Goal: Information Seeking & Learning: Learn about a topic

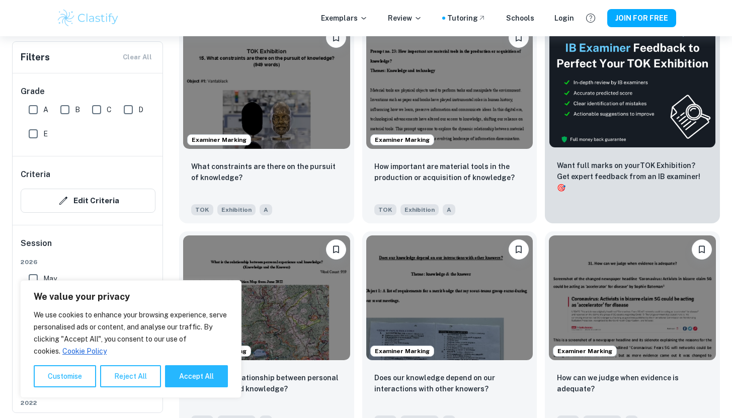
scroll to position [338, 0]
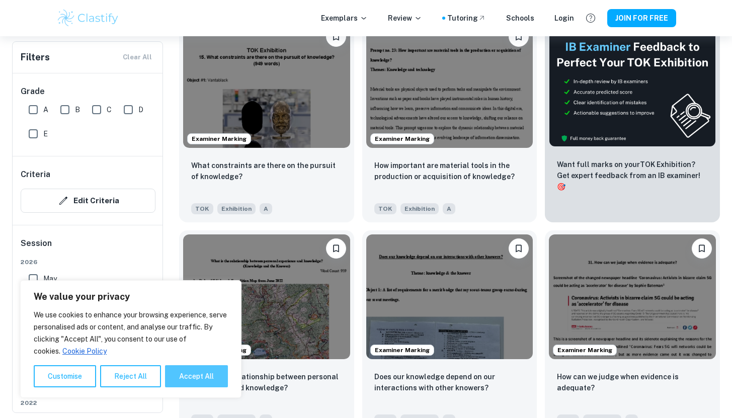
click at [195, 374] on button "Accept All" at bounding box center [196, 376] width 63 height 22
checkbox input "true"
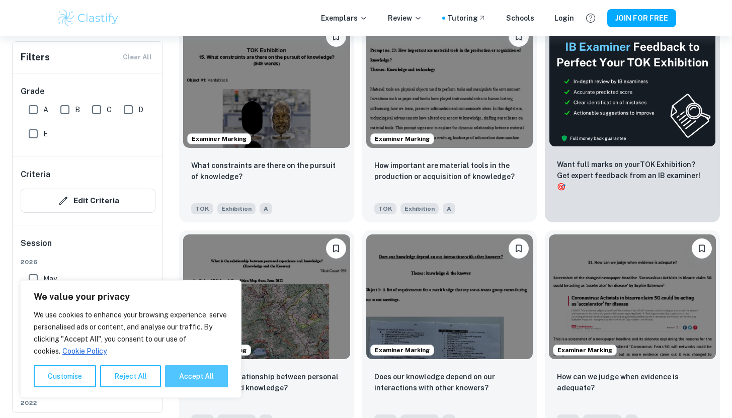
checkbox input "true"
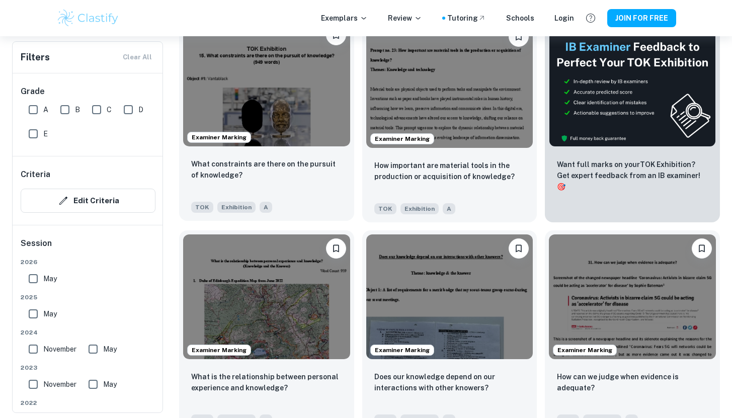
click at [291, 110] on img at bounding box center [266, 83] width 167 height 125
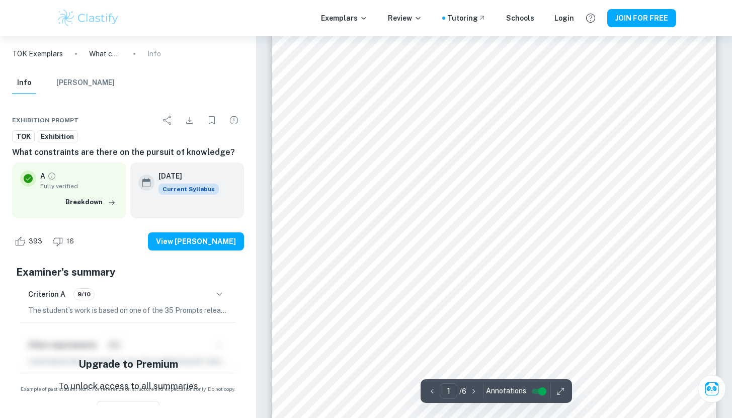
scroll to position [141, 0]
click at [81, 201] on button "Breakdown" at bounding box center [90, 202] width 55 height 15
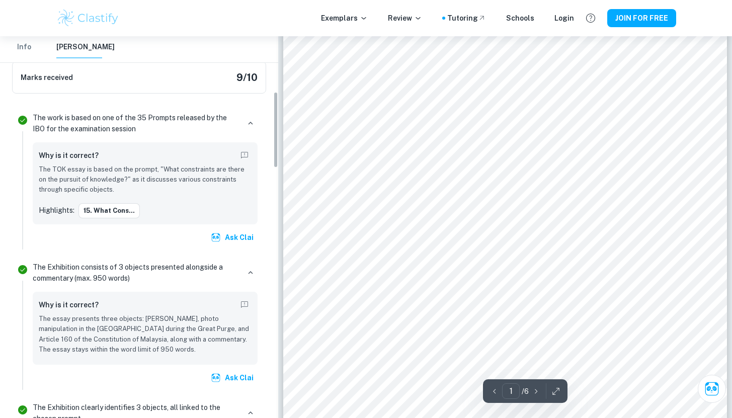
scroll to position [278, 0]
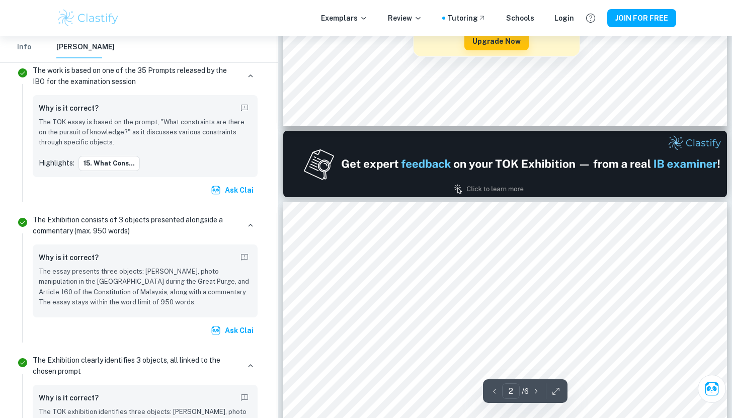
type input "1"
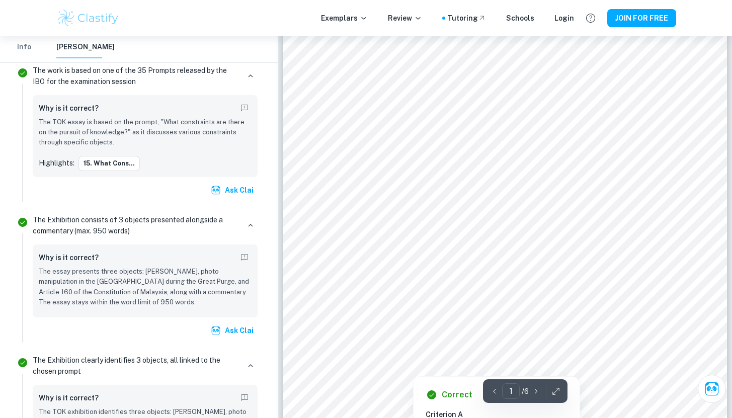
scroll to position [46, 0]
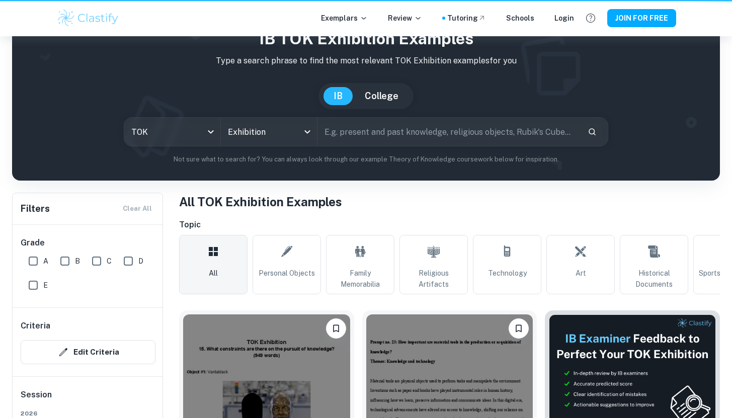
scroll to position [338, 0]
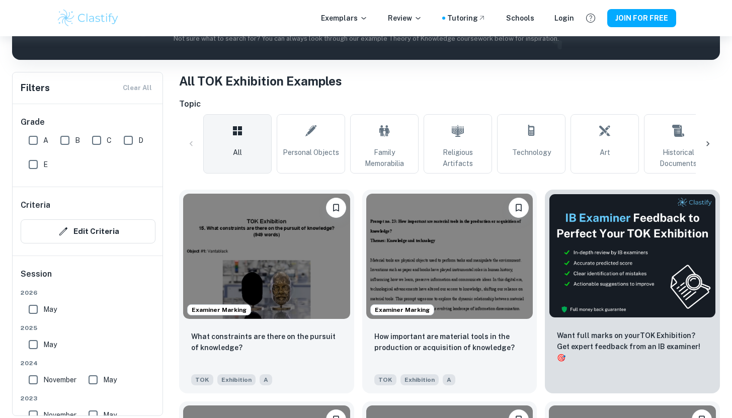
scroll to position [169, 0]
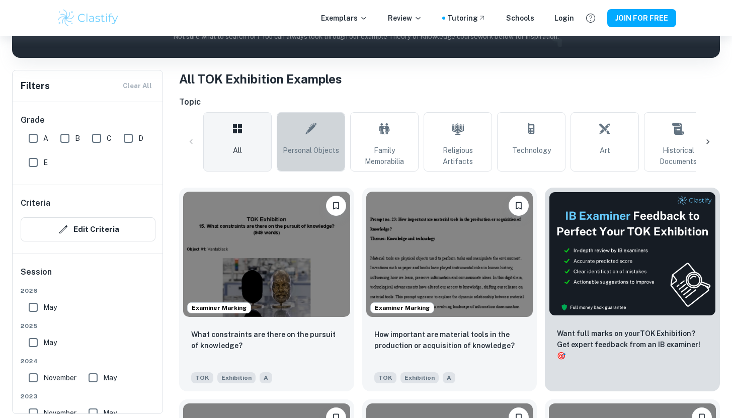
click at [309, 132] on icon at bounding box center [310, 128] width 11 height 11
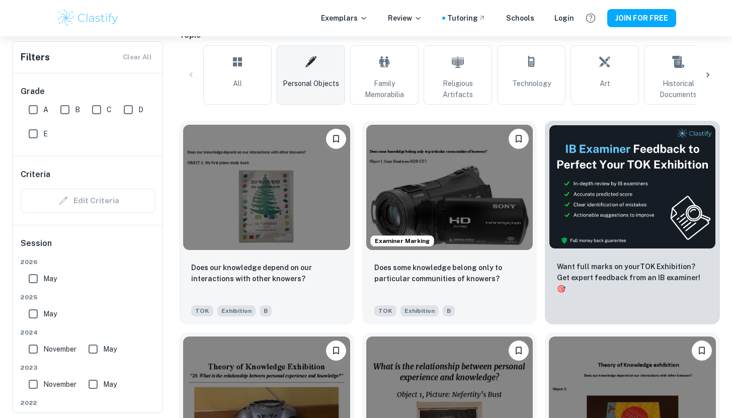
scroll to position [247, 0]
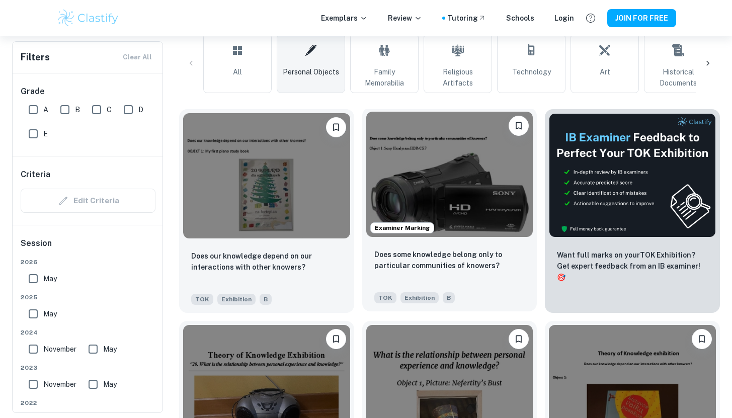
click at [409, 164] on img at bounding box center [449, 174] width 167 height 125
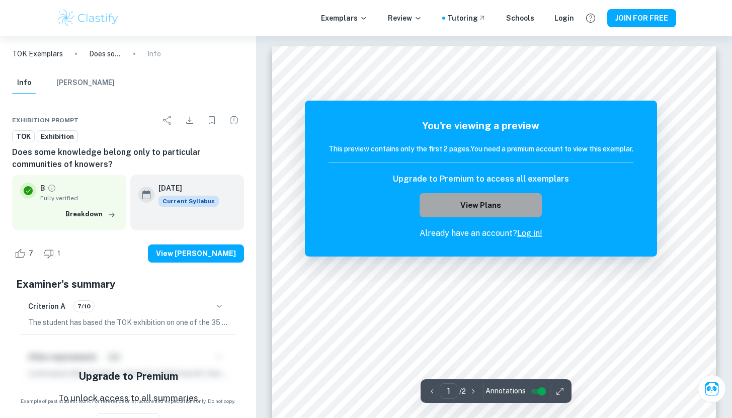
click at [448, 205] on button "View Plans" at bounding box center [481, 205] width 122 height 24
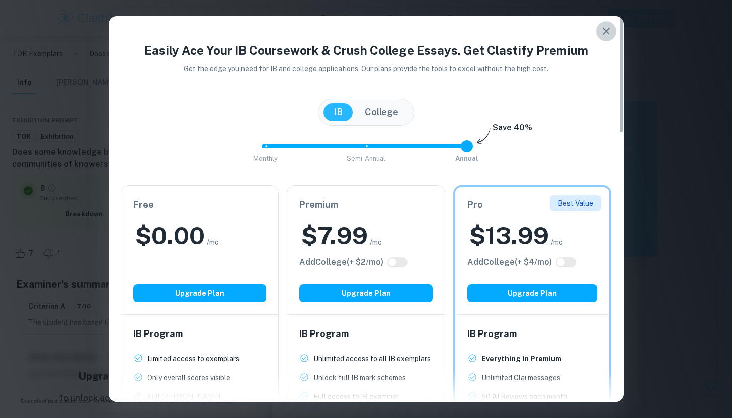
click at [611, 32] on icon "button" at bounding box center [606, 31] width 12 height 12
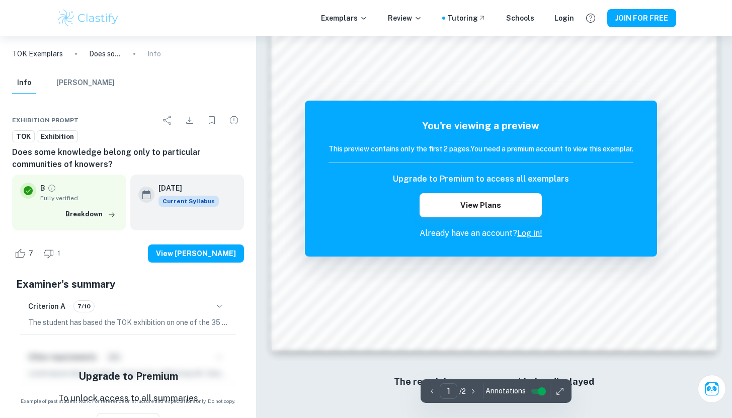
scroll to position [851, 0]
click at [542, 397] on input "controlled" at bounding box center [542, 391] width 36 height 12
click at [535, 393] on input "controlled" at bounding box center [534, 391] width 36 height 12
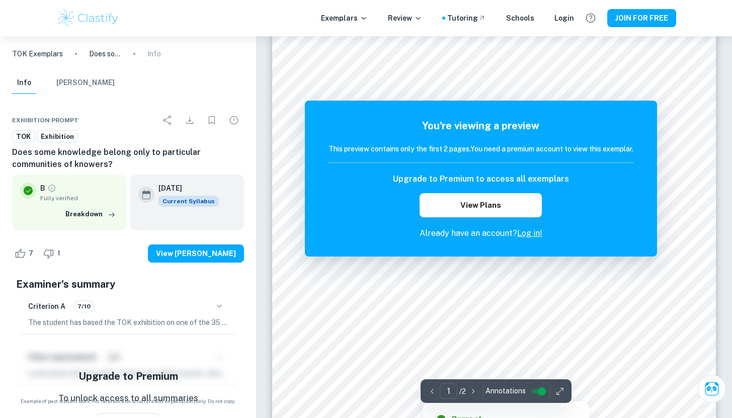
scroll to position [0, 0]
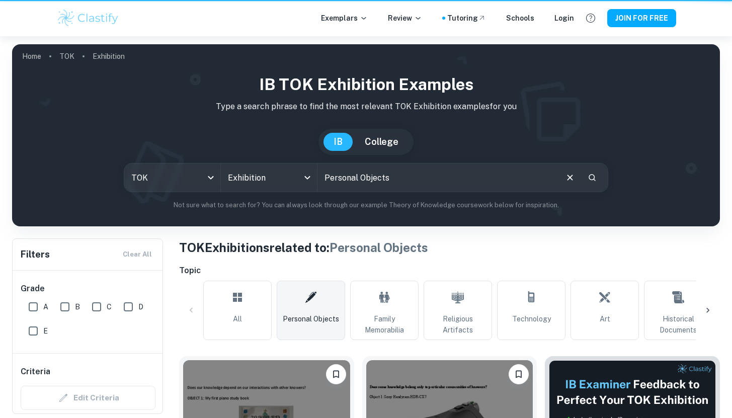
scroll to position [247, 0]
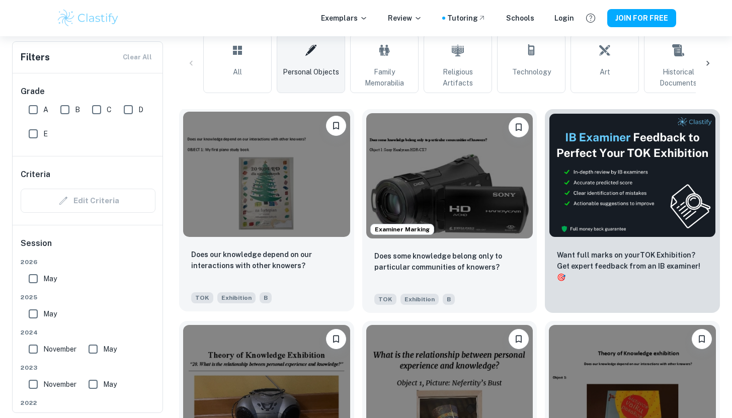
click at [238, 199] on img at bounding box center [266, 174] width 167 height 125
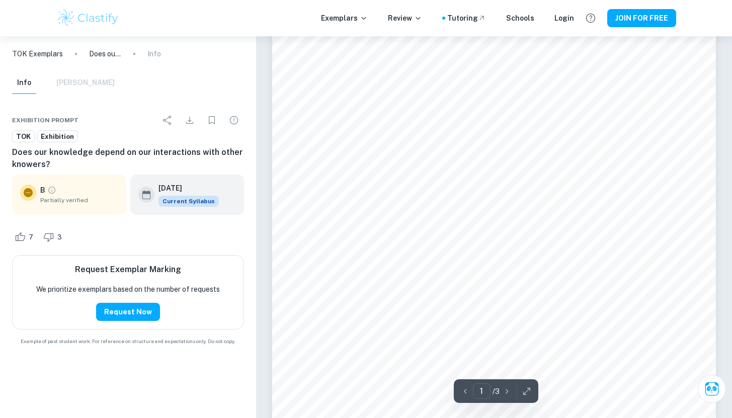
scroll to position [109, 0]
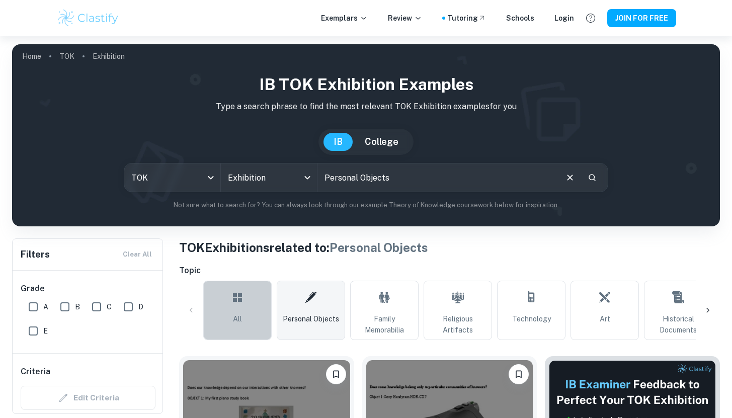
click at [258, 309] on link "All" at bounding box center [237, 310] width 68 height 59
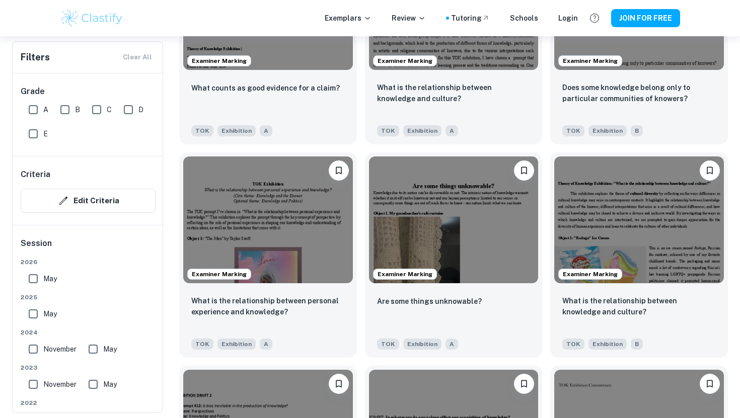
scroll to position [1060, 0]
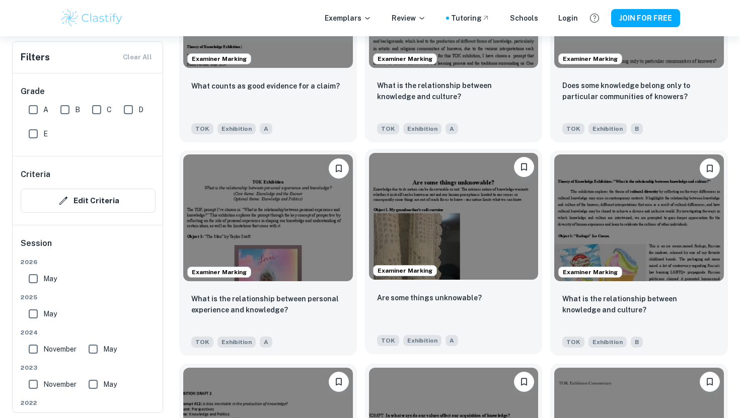
click at [467, 292] on div "Are some things unknowable?" at bounding box center [453, 309] width 153 height 34
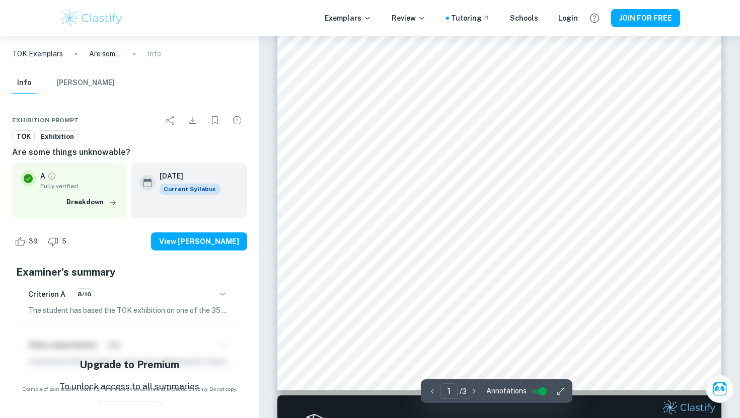
scroll to position [288, 0]
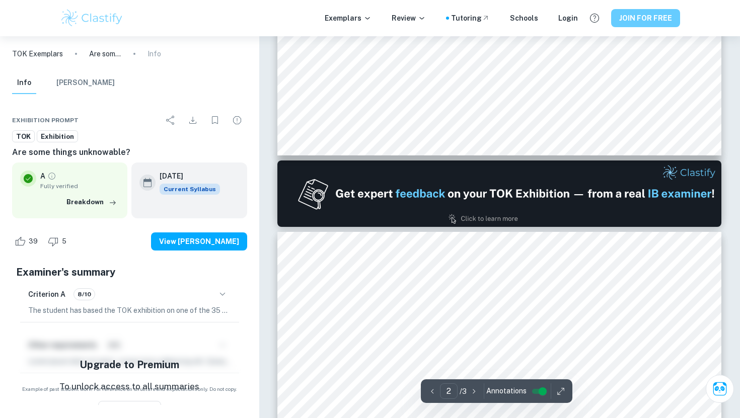
type input "1"
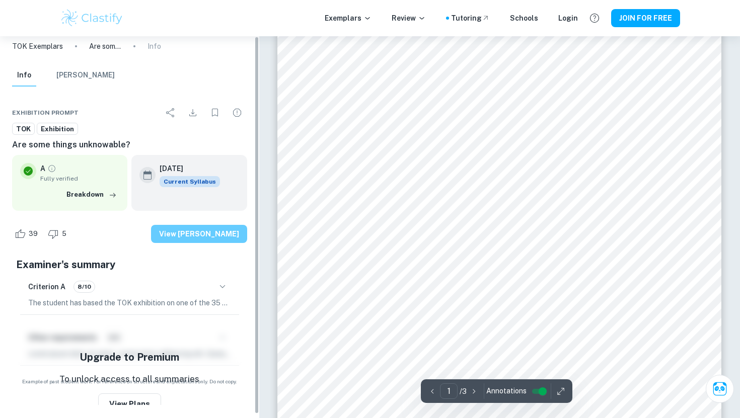
scroll to position [0, 0]
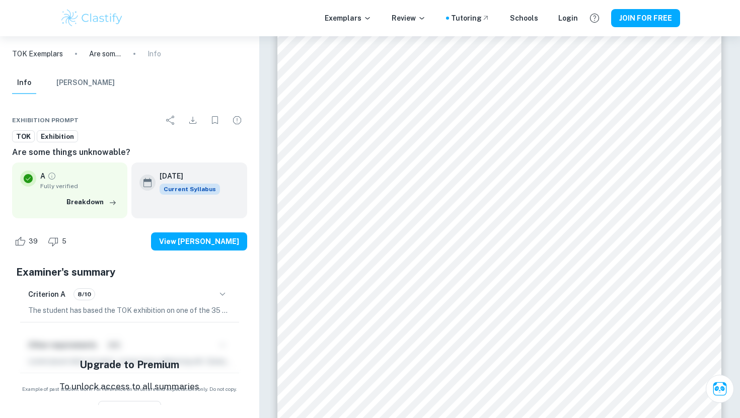
click at [82, 97] on div "Info Mark Scheme" at bounding box center [63, 85] width 103 height 26
click at [82, 89] on button "[PERSON_NAME]" at bounding box center [85, 83] width 58 height 22
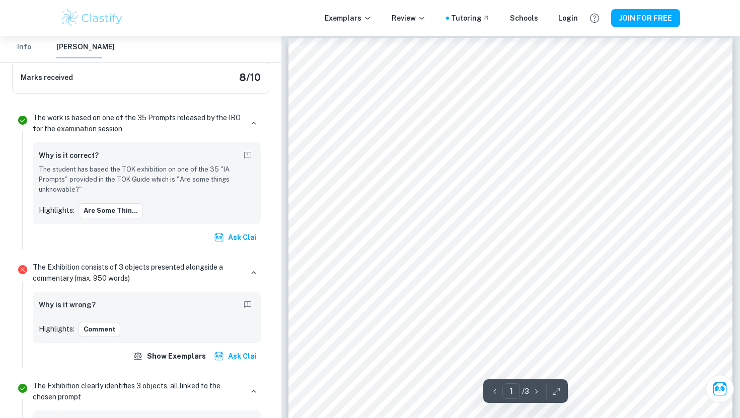
scroll to position [7, 0]
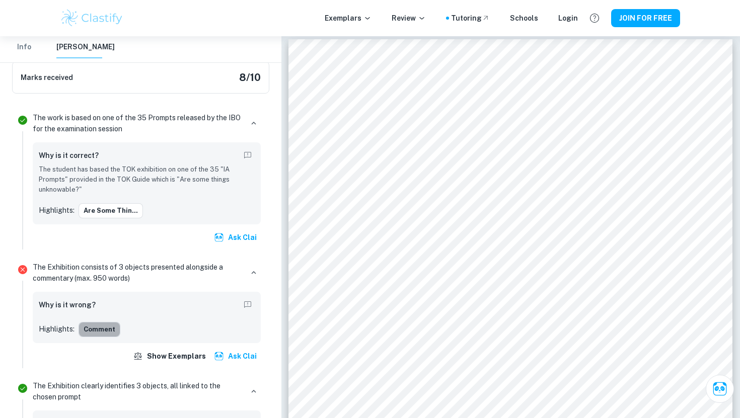
click at [102, 326] on button "Comment" at bounding box center [99, 329] width 42 height 15
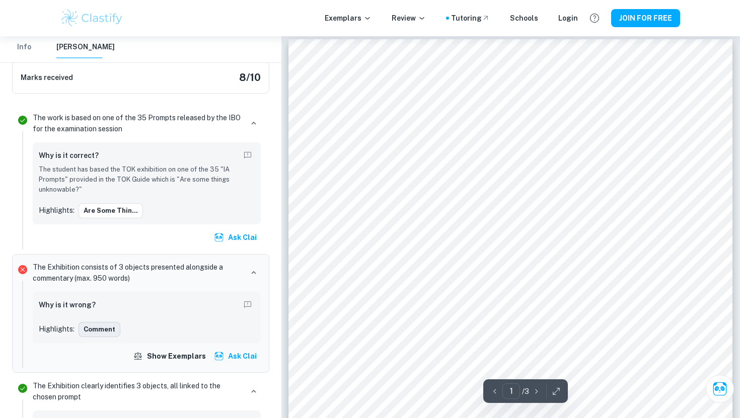
scroll to position [0, 0]
click at [102, 326] on button "Comment" at bounding box center [99, 329] width 42 height 15
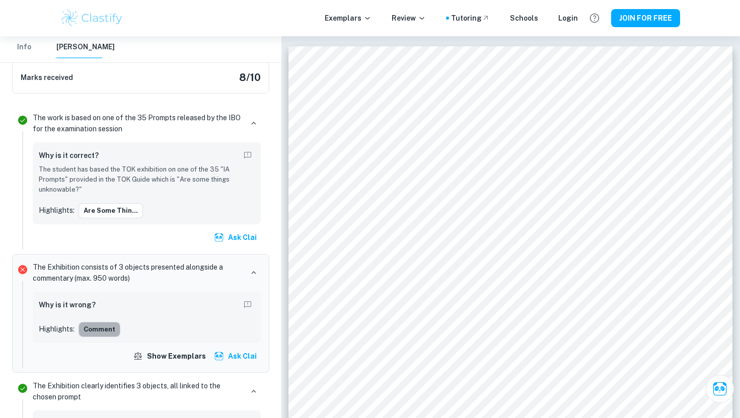
click at [102, 326] on button "Comment" at bounding box center [99, 329] width 42 height 15
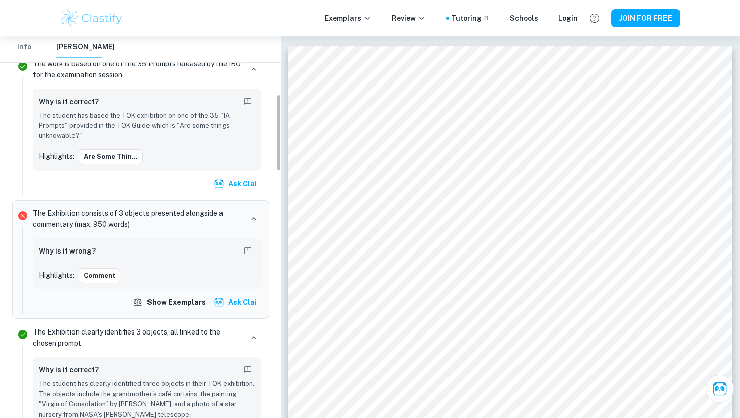
scroll to position [287, 0]
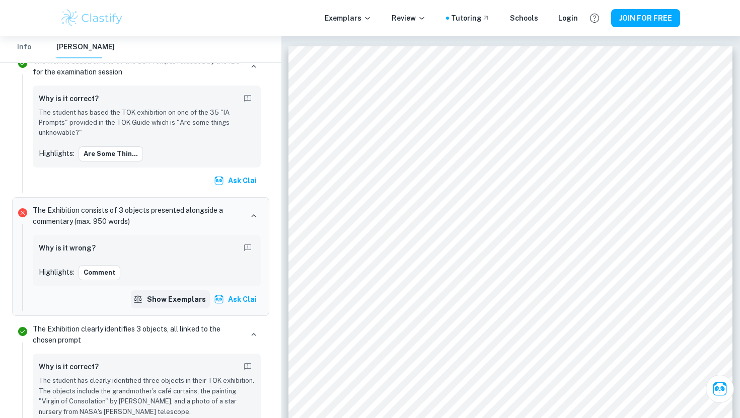
click at [163, 298] on button "Show exemplars" at bounding box center [170, 299] width 79 height 18
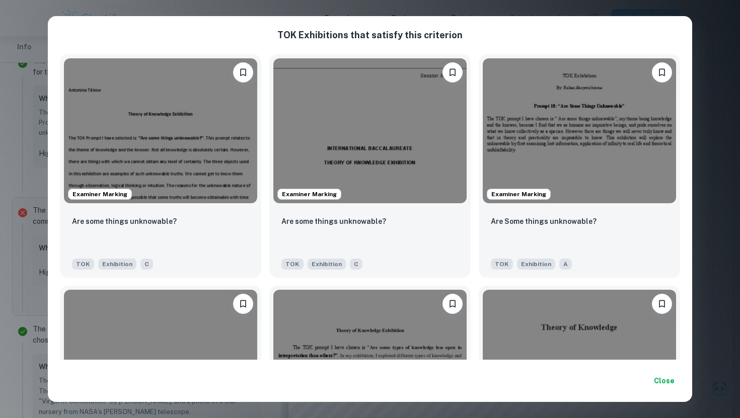
click at [27, 205] on div "TOK Exhibition s that satisfy this criterion Examiner Marking Are some things u…" at bounding box center [370, 209] width 740 height 418
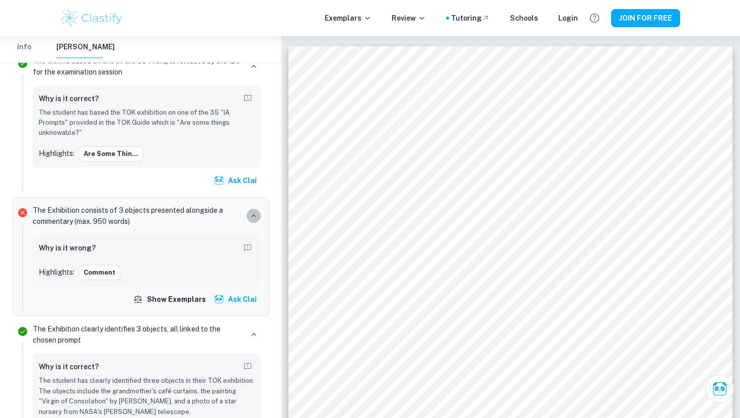
click at [256, 211] on icon "button" at bounding box center [253, 215] width 9 height 9
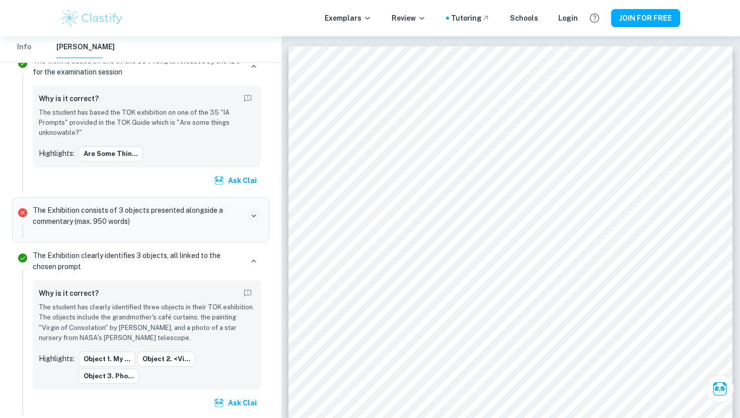
click at [256, 211] on icon "button" at bounding box center [253, 215] width 9 height 9
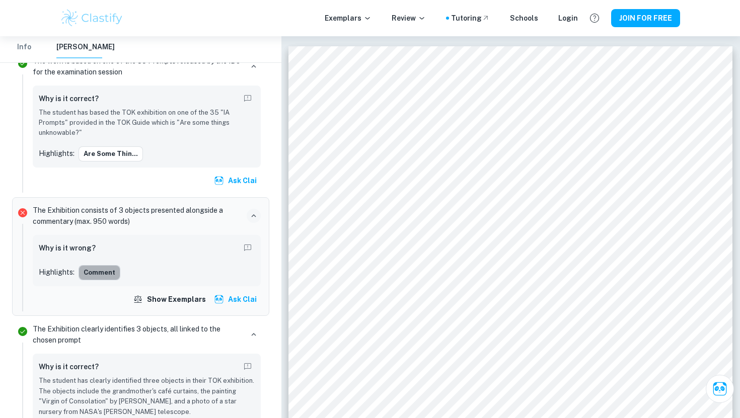
click at [95, 274] on button "Comment" at bounding box center [99, 272] width 42 height 15
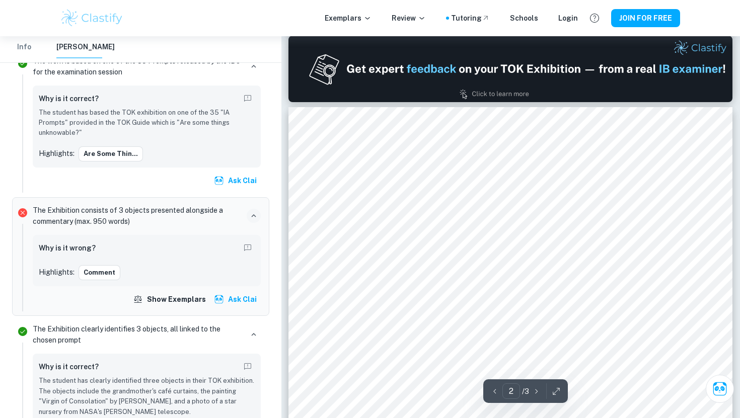
scroll to position [643, 0]
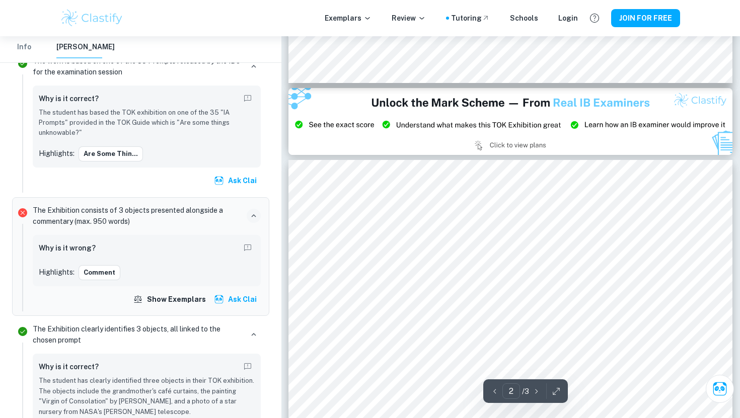
type input "3"
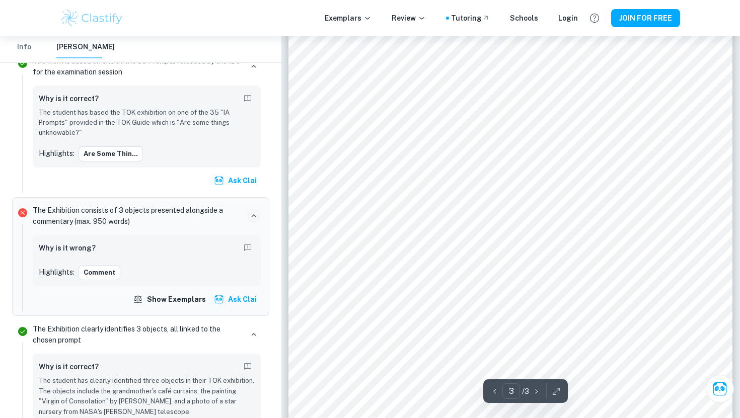
scroll to position [1552, 0]
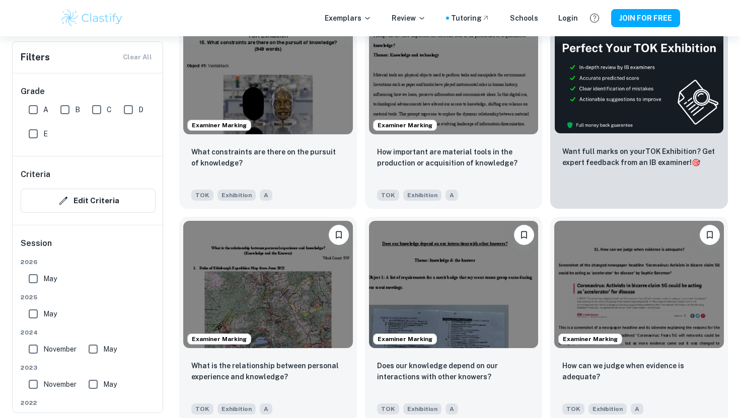
scroll to position [352, 0]
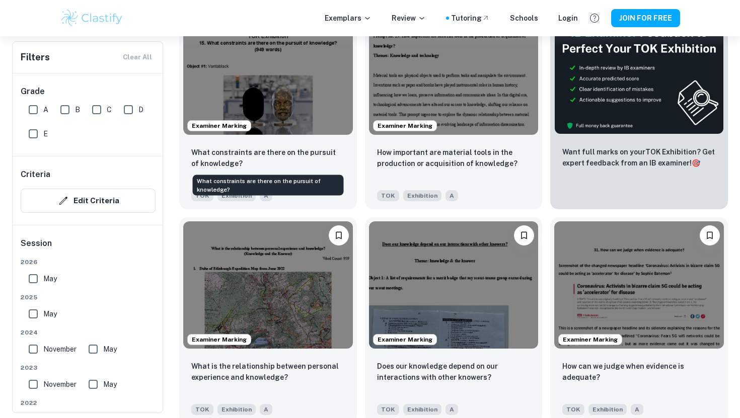
click at [263, 148] on p "What constraints are there on the pursuit of knowledge?" at bounding box center [267, 158] width 153 height 22
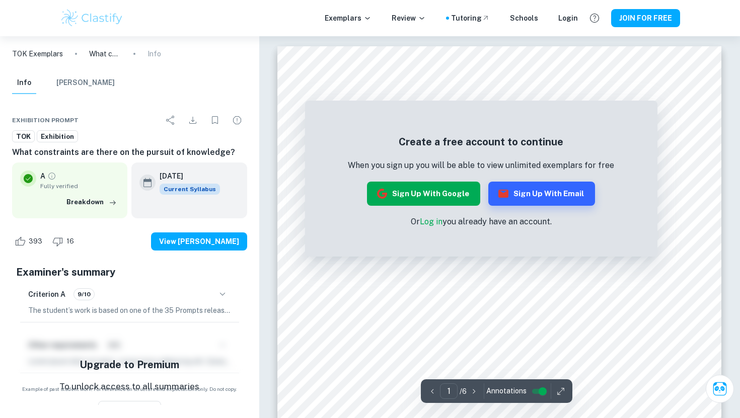
click at [421, 201] on button "Sign up with Google" at bounding box center [423, 194] width 113 height 24
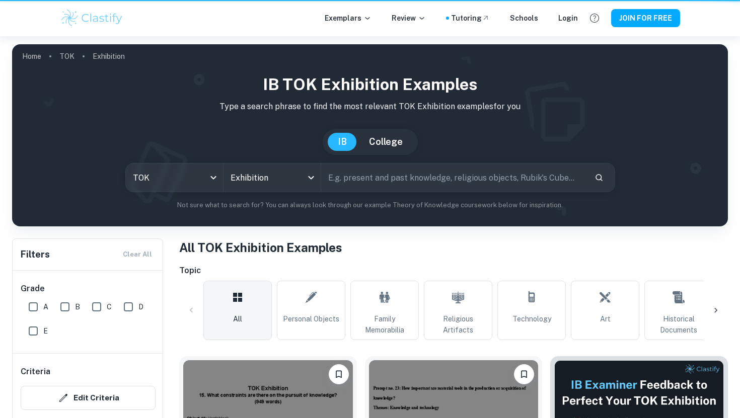
scroll to position [352, 0]
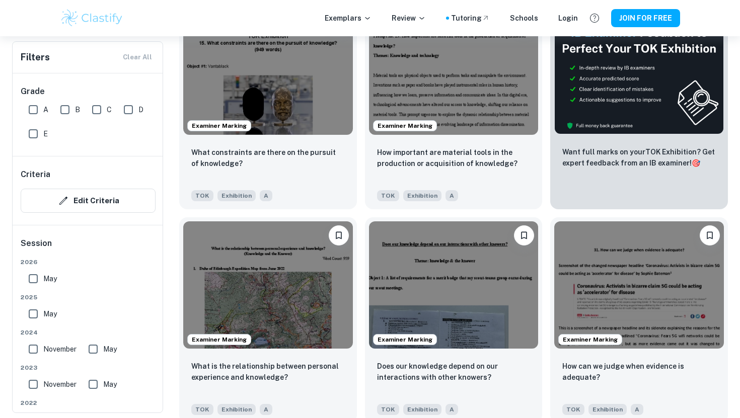
type input "Personal Objects"
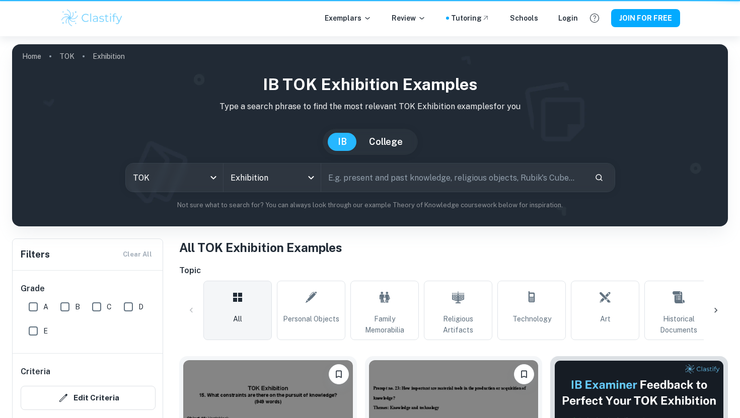
scroll to position [169, 0]
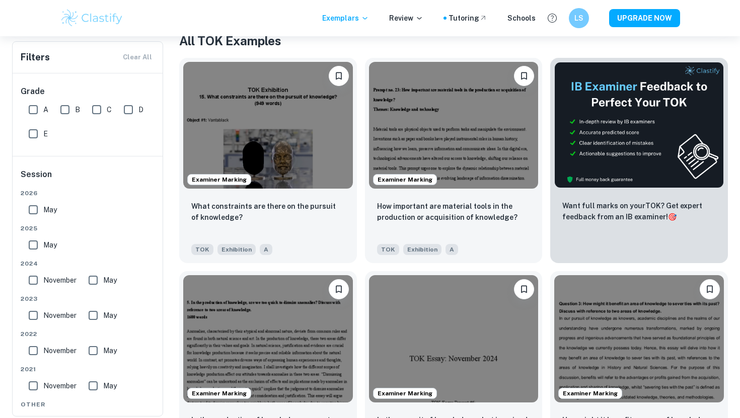
scroll to position [209, 0]
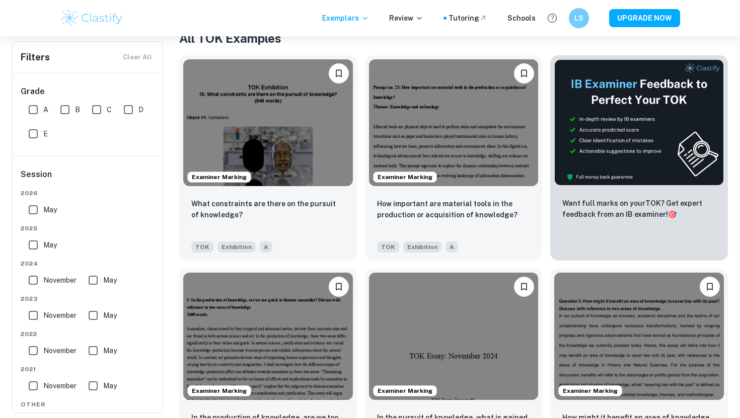
click at [35, 208] on input "May" at bounding box center [33, 210] width 20 height 20
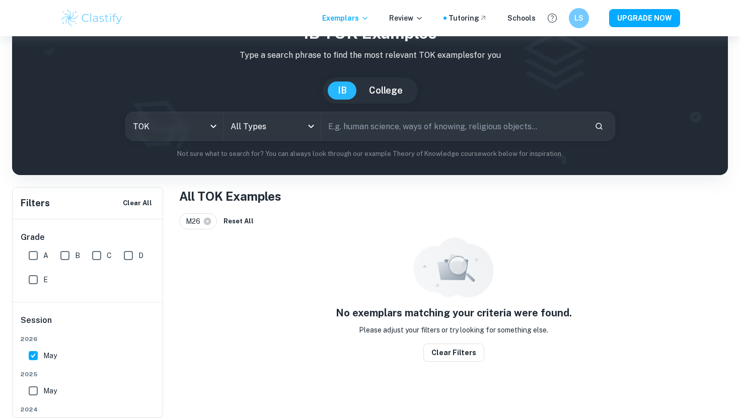
scroll to position [36, 0]
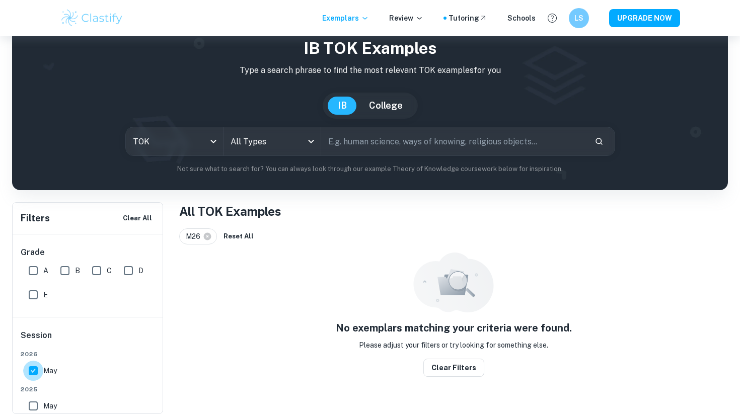
click at [39, 377] on input "May" at bounding box center [33, 371] width 20 height 20
checkbox input "false"
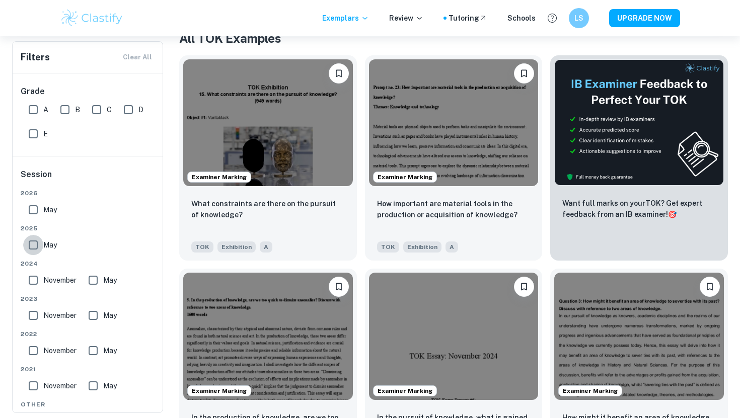
click at [37, 248] on input "May" at bounding box center [33, 245] width 20 height 20
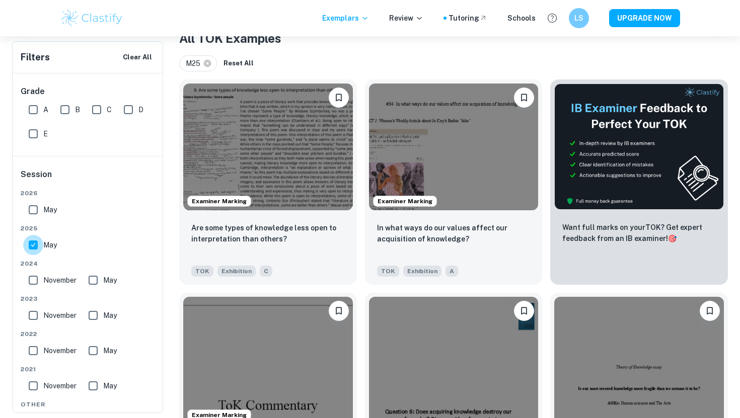
click at [37, 248] on input "May" at bounding box center [33, 245] width 20 height 20
checkbox input "false"
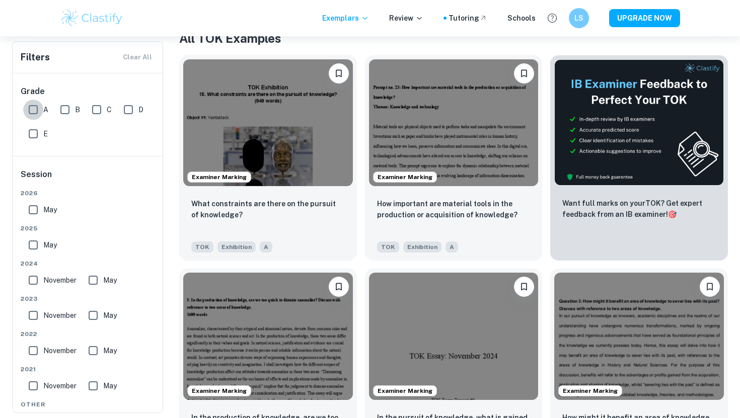
click at [36, 117] on input "A" at bounding box center [33, 110] width 20 height 20
checkbox input "true"
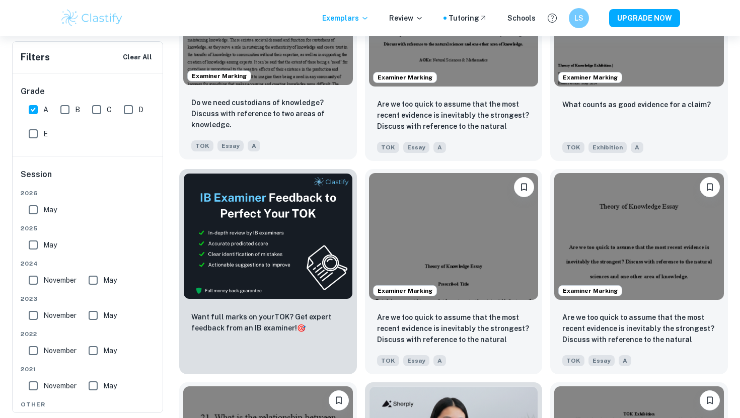
scroll to position [1403, 0]
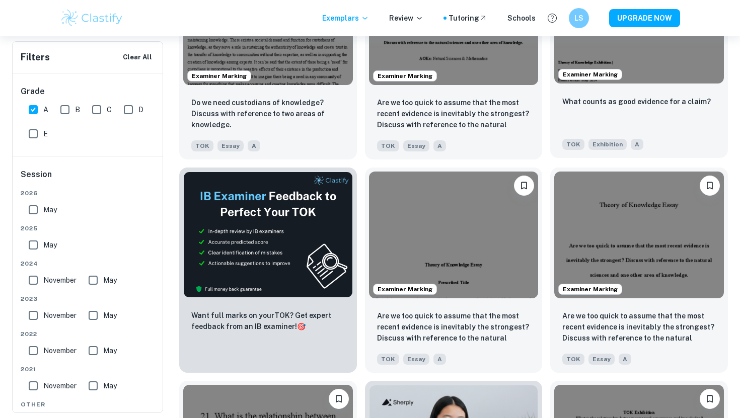
click at [593, 64] on img at bounding box center [639, 19] width 170 height 127
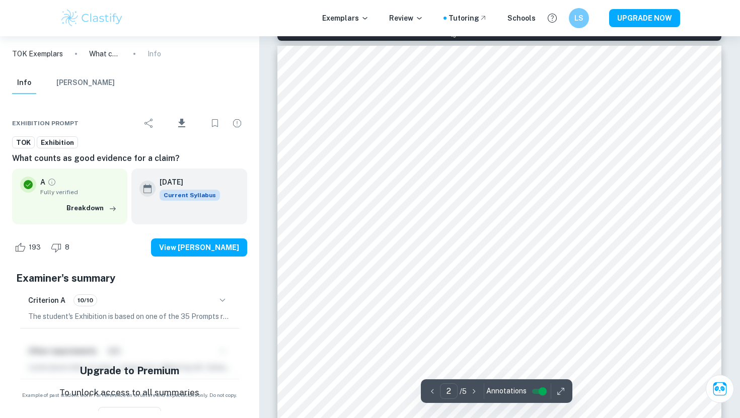
scroll to position [655, 0]
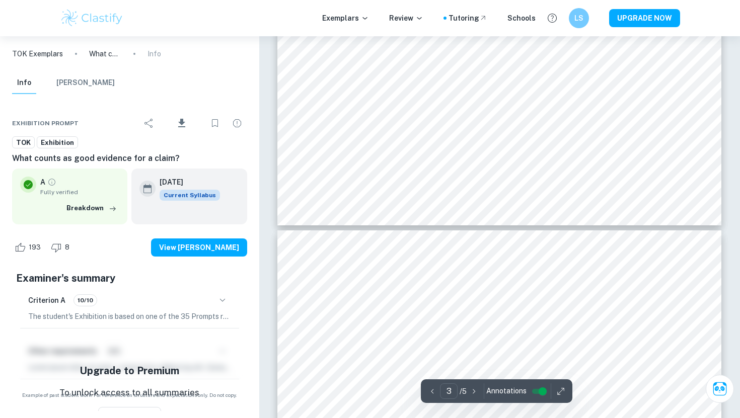
type input "4"
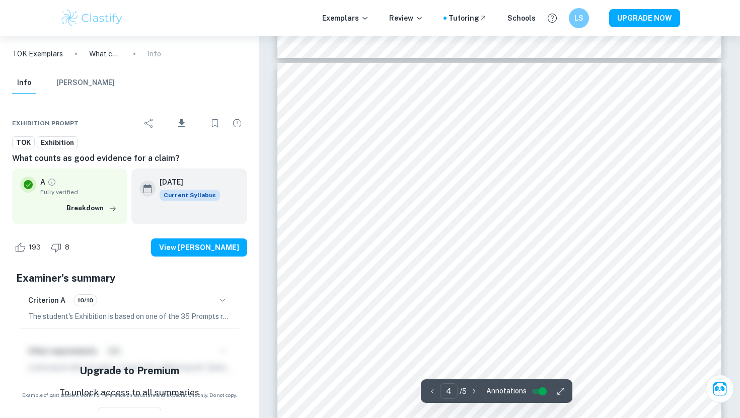
scroll to position [1896, 0]
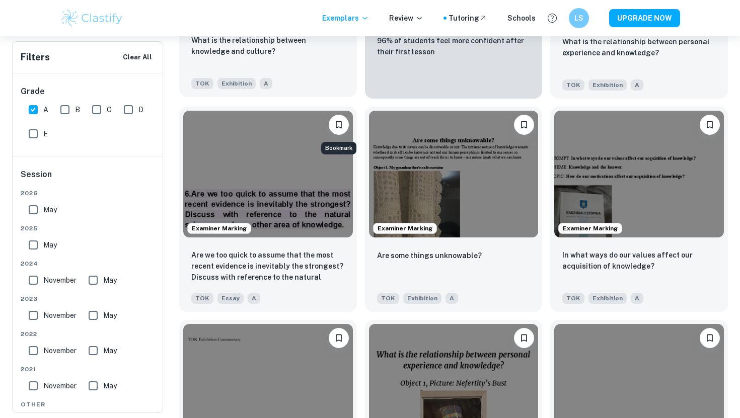
scroll to position [1897, 0]
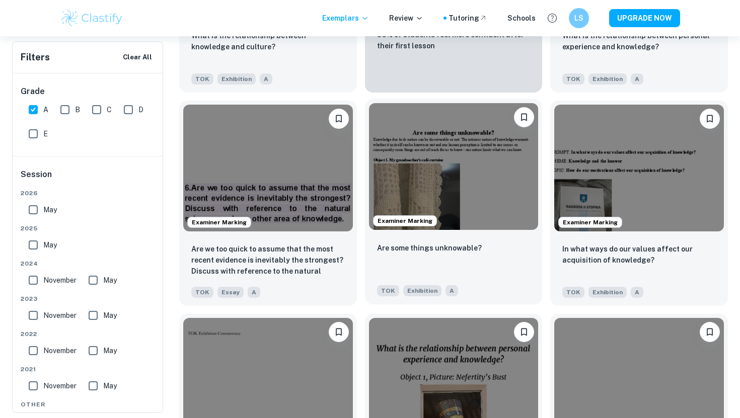
click at [411, 212] on img at bounding box center [454, 166] width 170 height 127
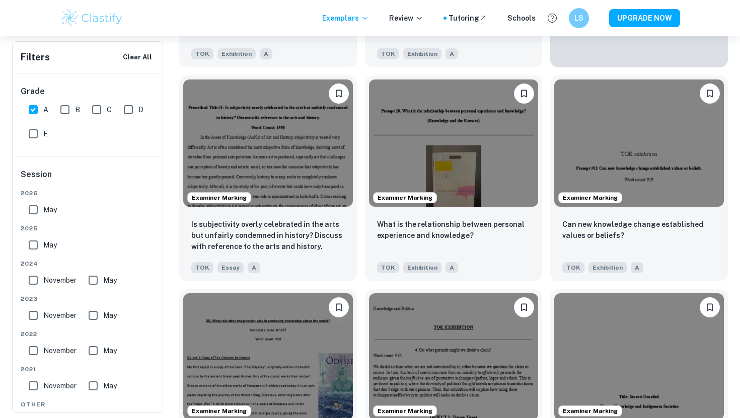
scroll to position [2996, 0]
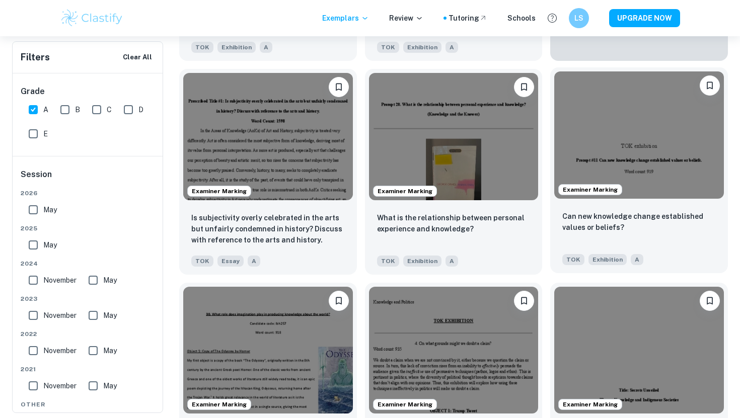
click at [616, 175] on img at bounding box center [639, 134] width 170 height 127
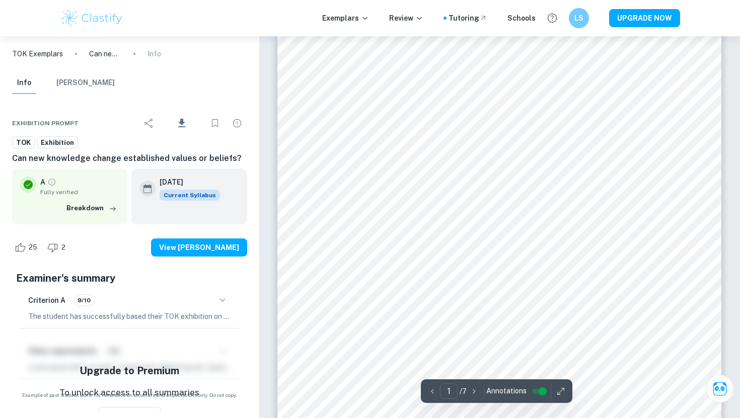
scroll to position [155, 0]
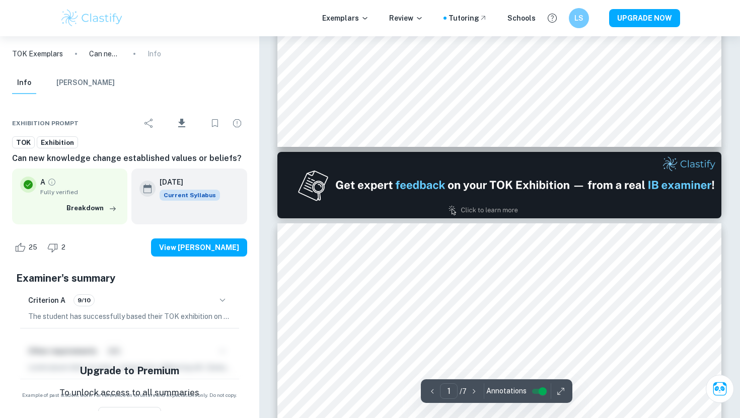
type input "2"
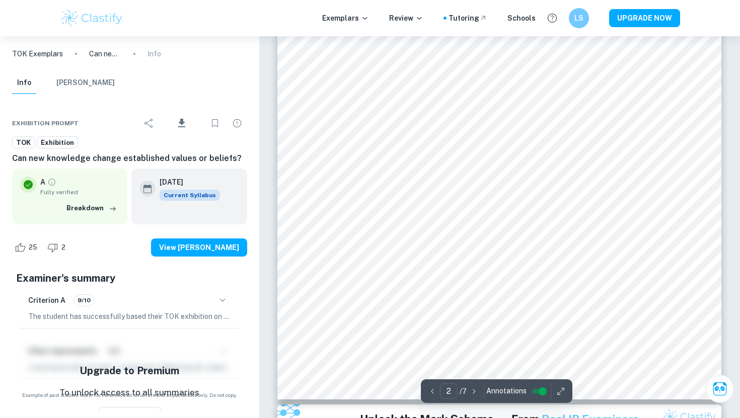
scroll to position [978, 0]
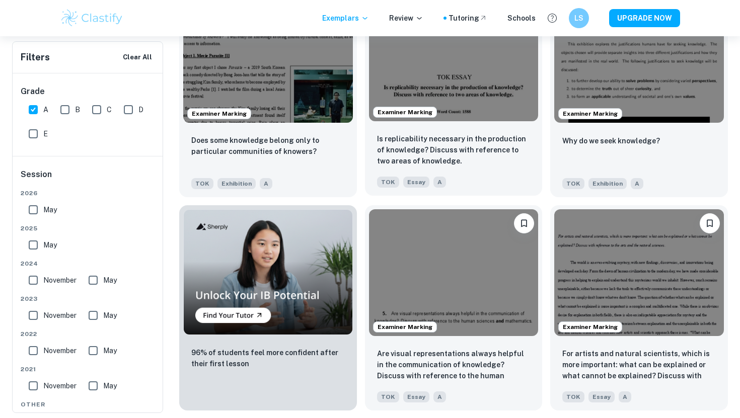
scroll to position [3929, 0]
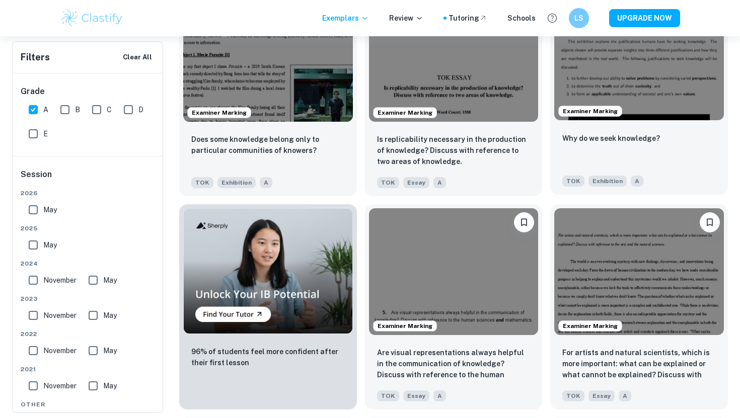
click at [590, 60] on img at bounding box center [639, 56] width 170 height 127
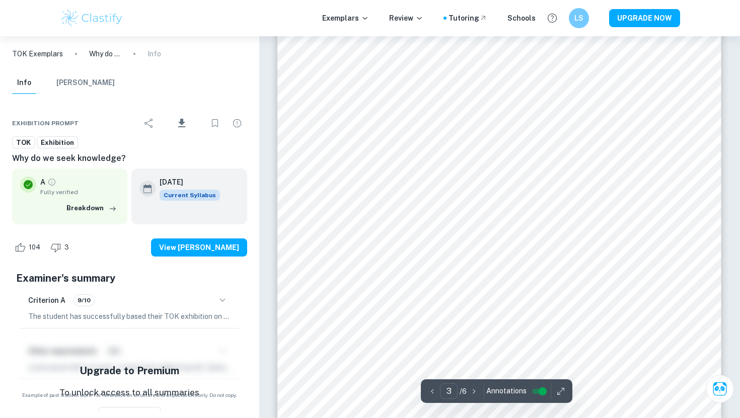
scroll to position [1604, 0]
type input "5"
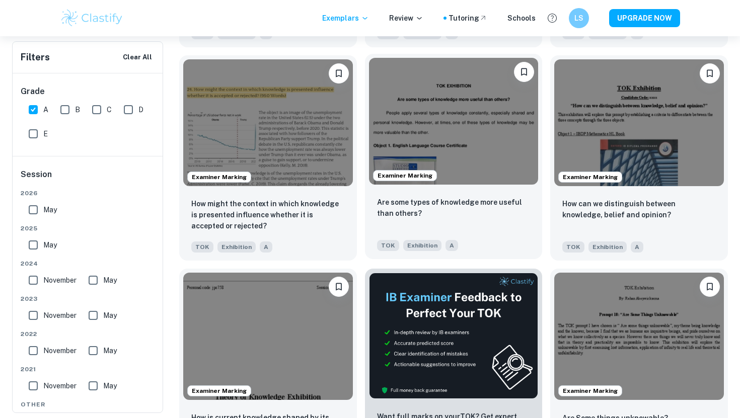
scroll to position [5810, 0]
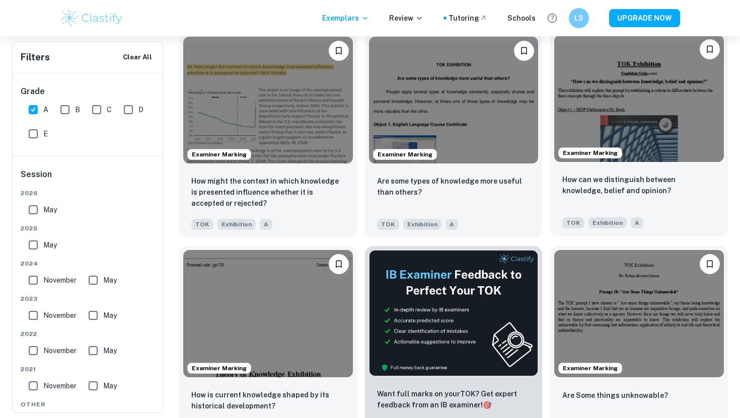
click at [600, 137] on img at bounding box center [639, 98] width 170 height 127
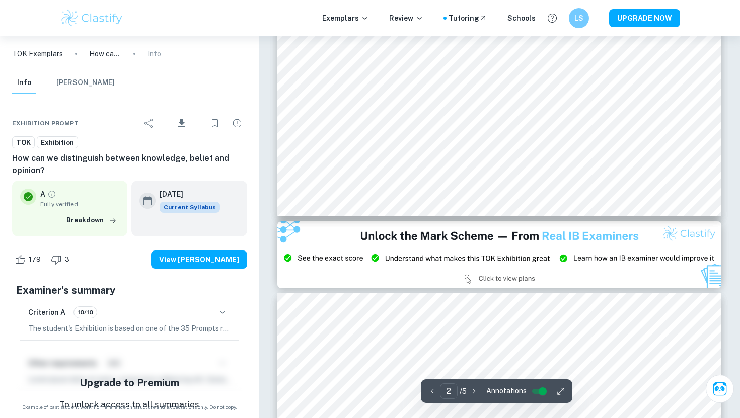
scroll to position [1049, 0]
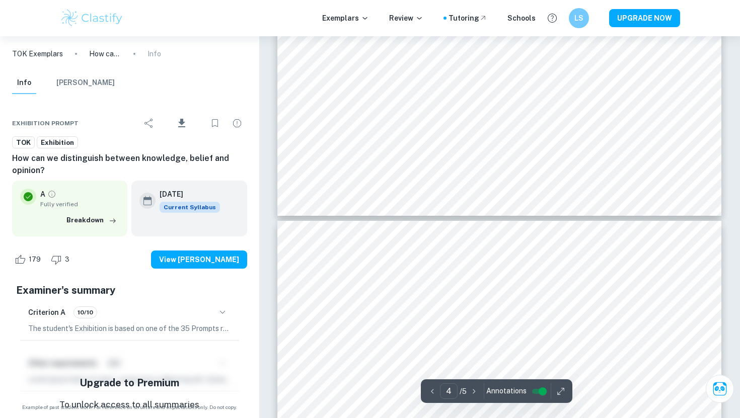
type input "5"
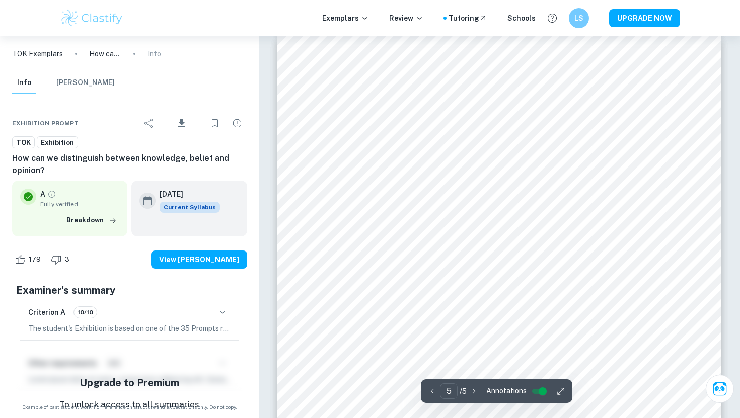
scroll to position [2466, 0]
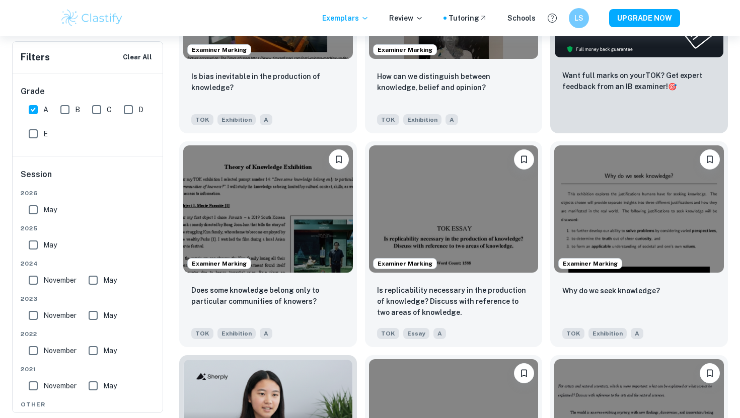
scroll to position [3781, 0]
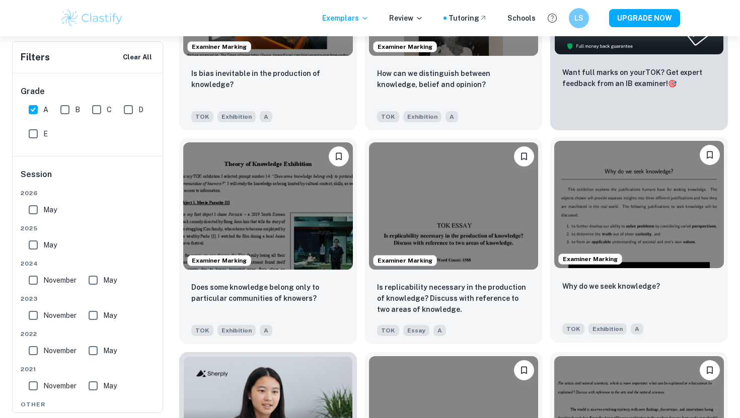
click at [633, 189] on img at bounding box center [639, 204] width 170 height 127
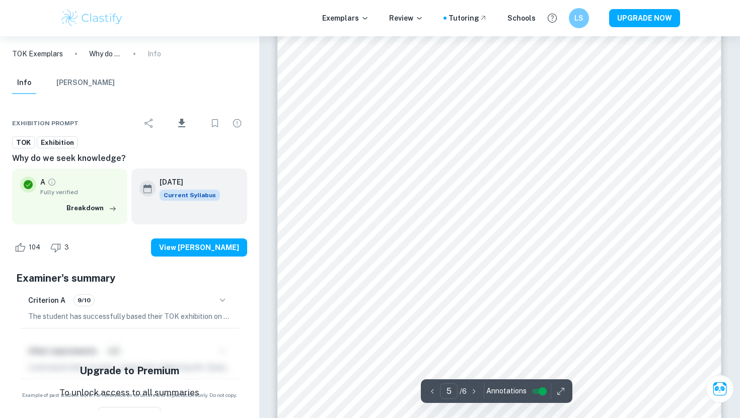
scroll to position [2855, 0]
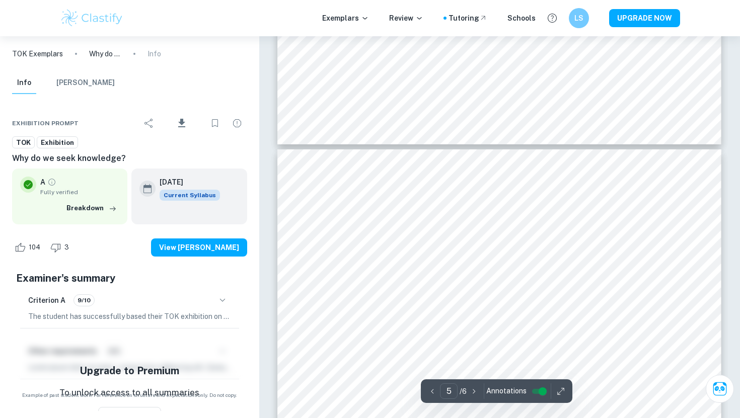
type input "6"
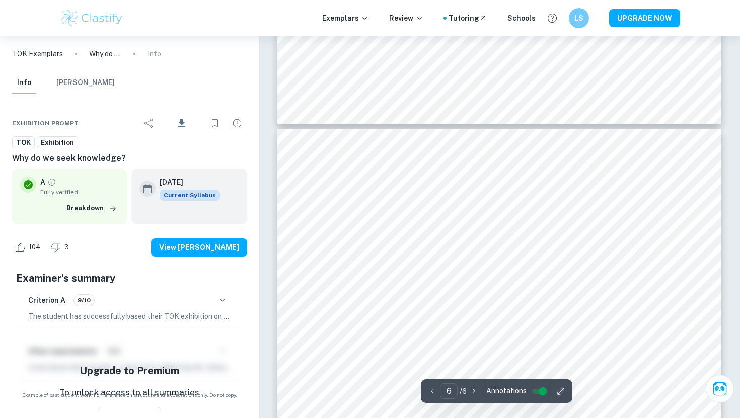
scroll to position [3571, 0]
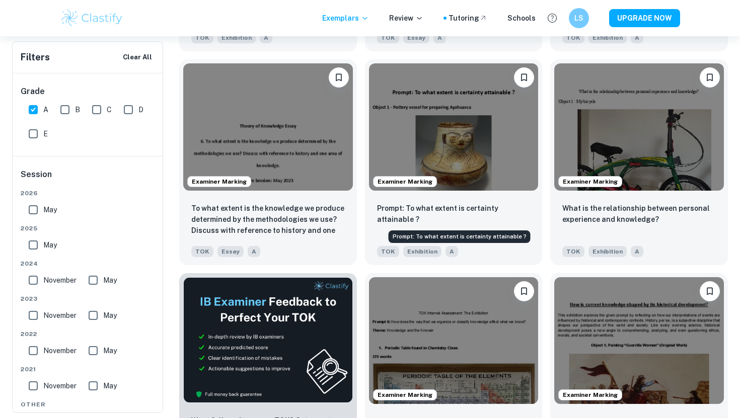
scroll to position [4716, 0]
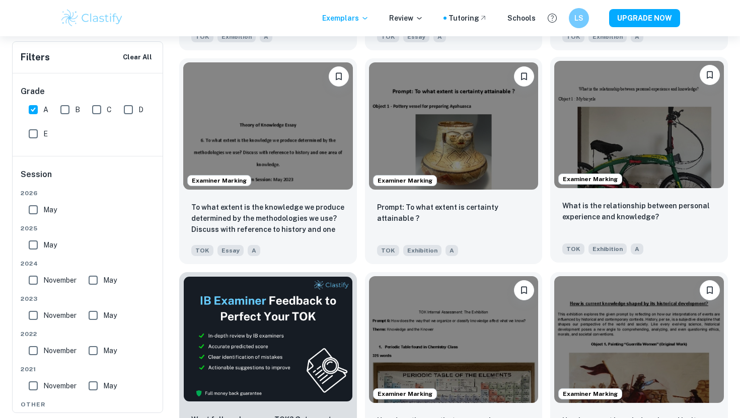
click at [640, 161] on img at bounding box center [639, 124] width 170 height 127
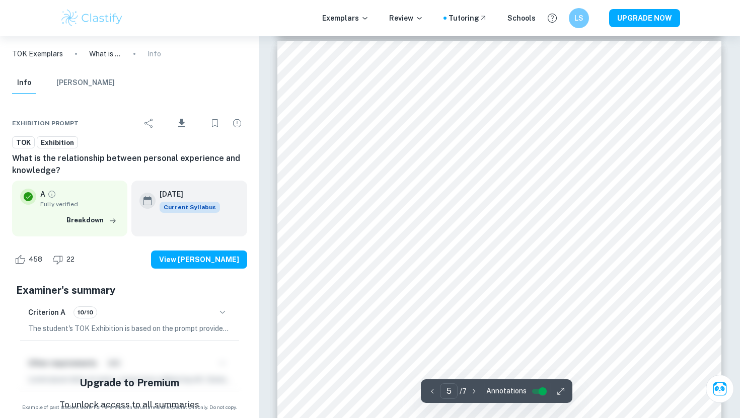
scroll to position [2678, 0]
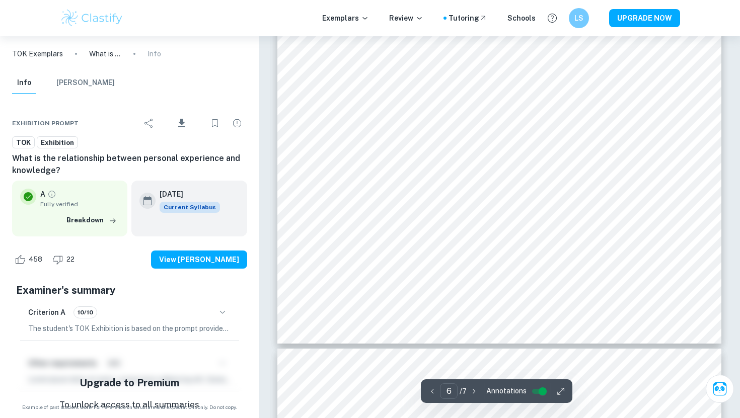
type input "7"
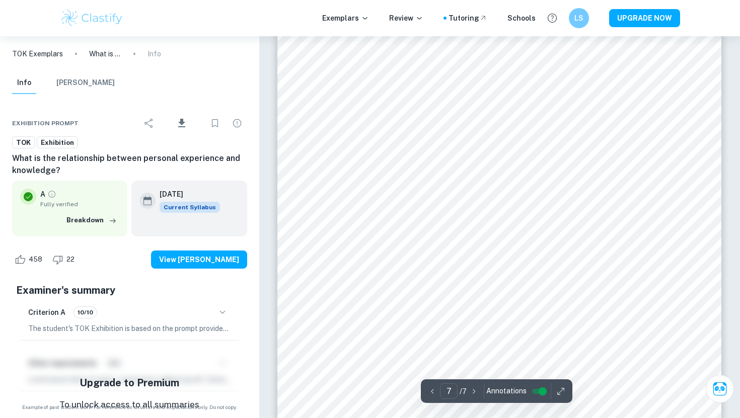
scroll to position [4200, 0]
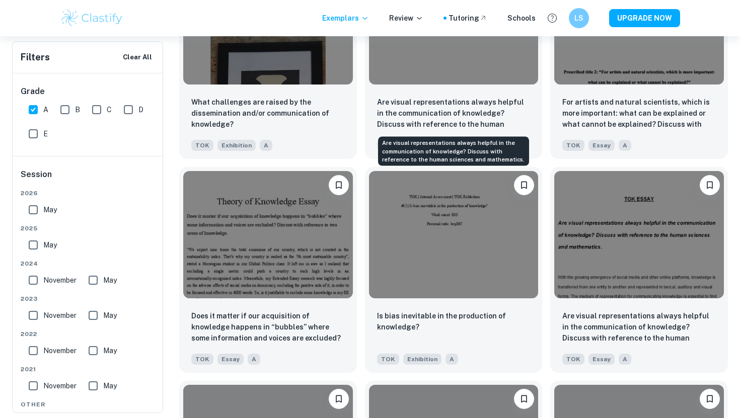
scroll to position [13443, 0]
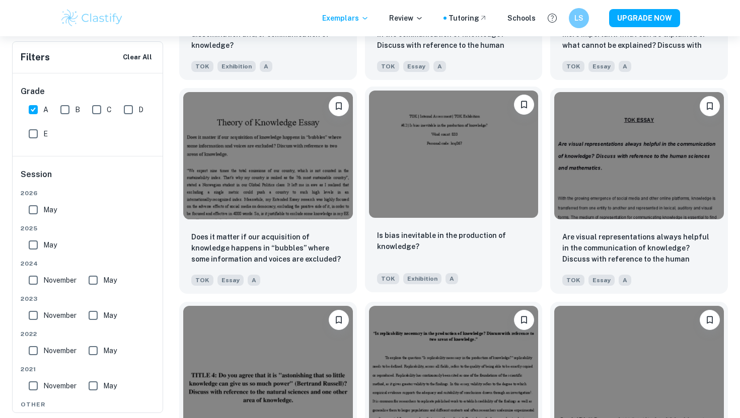
click at [433, 178] on img at bounding box center [454, 154] width 170 height 127
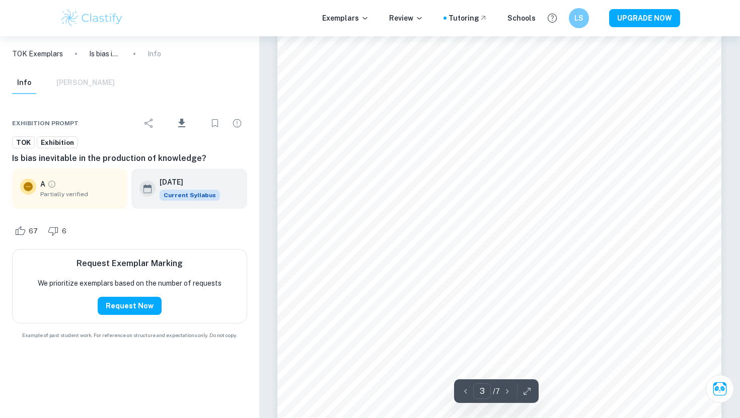
scroll to position [1484, 0]
type input "5"
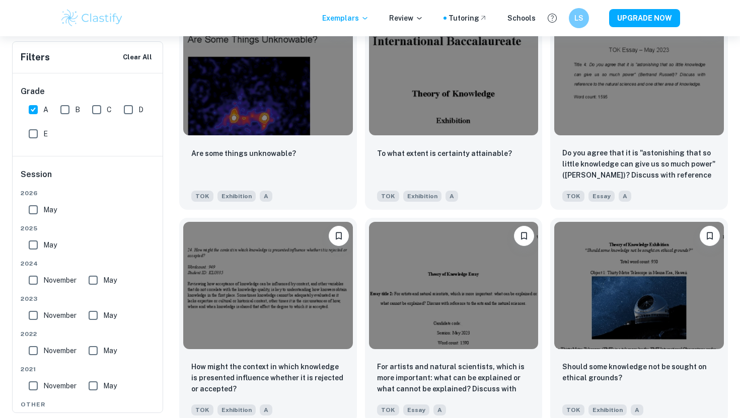
scroll to position [14840, 0]
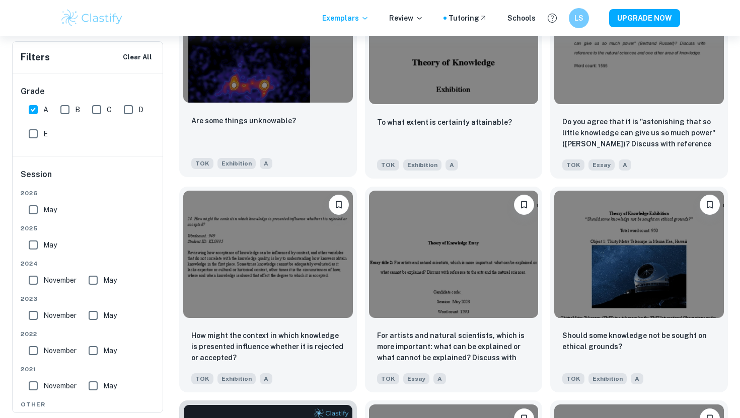
click at [268, 53] on img at bounding box center [268, 39] width 170 height 127
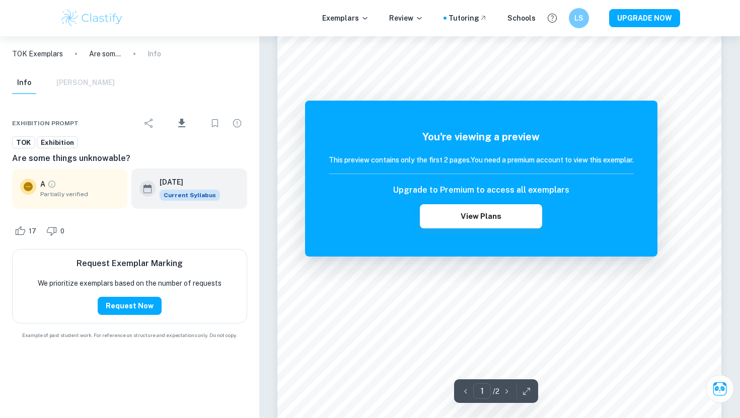
scroll to position [170, 0]
click at [497, 215] on button "View Plans" at bounding box center [481, 216] width 122 height 24
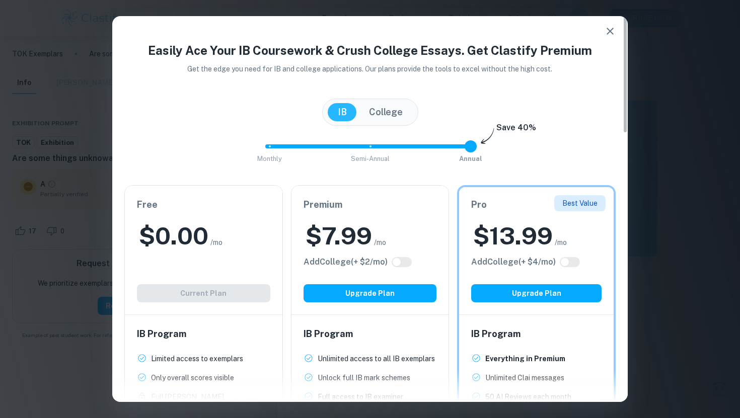
click at [379, 118] on button "College" at bounding box center [386, 112] width 54 height 18
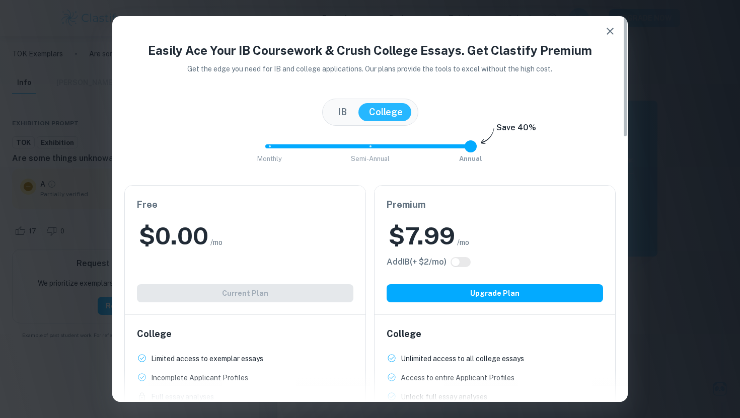
click at [341, 106] on button "IB" at bounding box center [342, 112] width 29 height 18
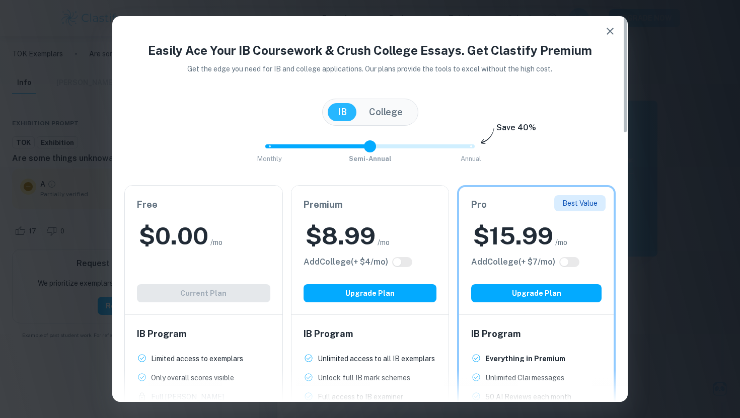
type input "2"
drag, startPoint x: 459, startPoint y: 141, endPoint x: 506, endPoint y: 143, distance: 47.3
click at [507, 143] on div "Monthly Semi-Annual Annual Save 40%" at bounding box center [369, 151] width 491 height 27
click at [230, 294] on div "Free $ 0.00 /mo Add College (+ $ 2 /mo) Current Plan" at bounding box center [203, 250] width 157 height 129
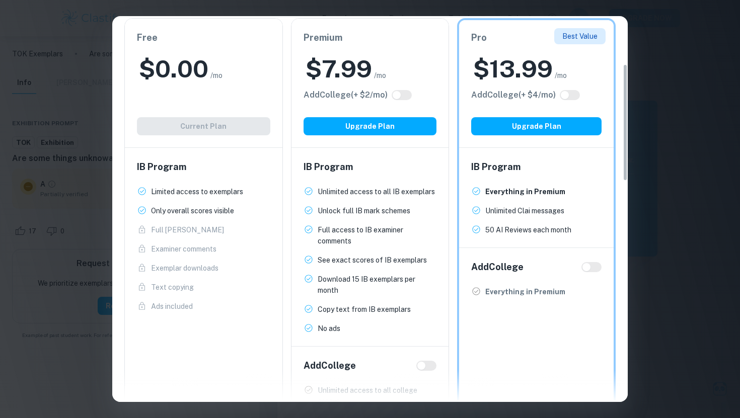
scroll to position [186, 0]
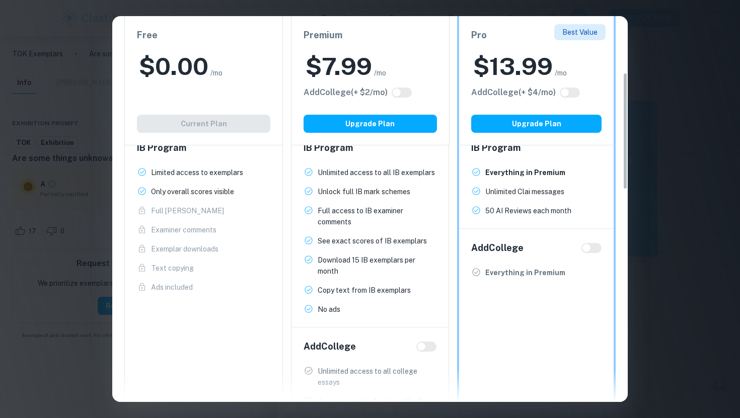
click at [596, 254] on div "Add College" at bounding box center [536, 248] width 130 height 14
click at [594, 252] on input "checkbox" at bounding box center [586, 248] width 24 height 8
checkbox input "true"
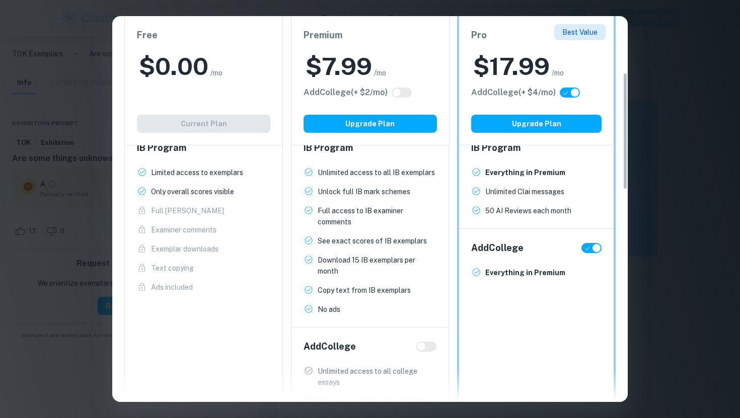
click at [594, 252] on input "checkbox" at bounding box center [596, 248] width 24 height 8
checkbox input "false"
click at [594, 252] on input "checkbox" at bounding box center [586, 248] width 24 height 8
checkbox input "true"
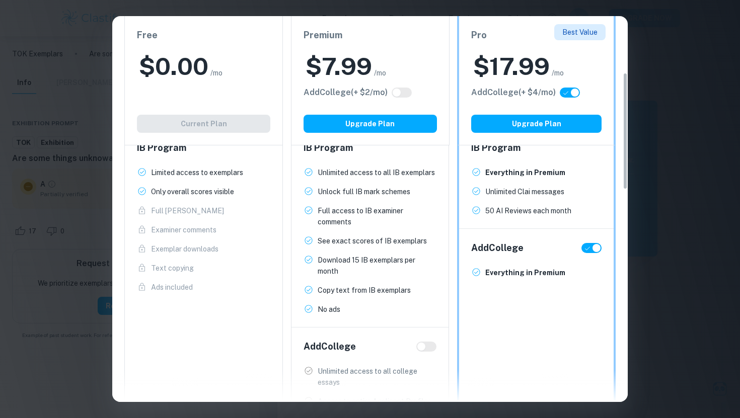
checkbox input "true"
click at [594, 252] on input "checkbox" at bounding box center [596, 248] width 24 height 8
checkbox input "false"
click at [594, 252] on input "checkbox" at bounding box center [586, 248] width 24 height 8
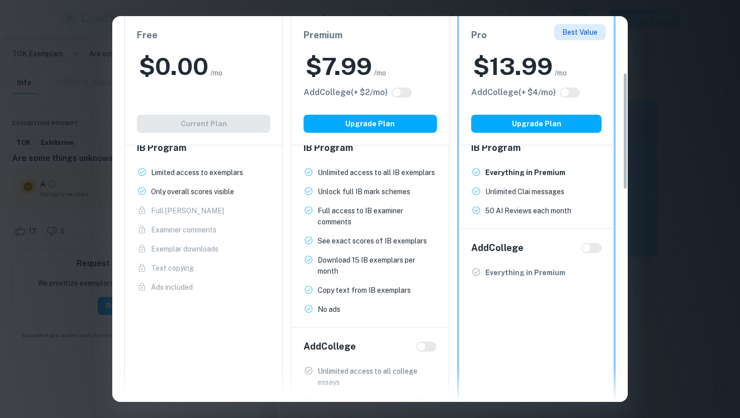
checkbox input "true"
click at [421, 345] on input "checkbox" at bounding box center [421, 347] width 24 height 8
checkbox input "true"
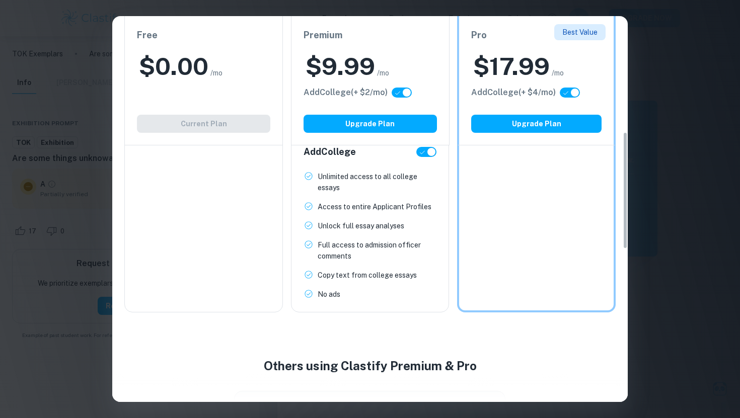
scroll to position [0, 0]
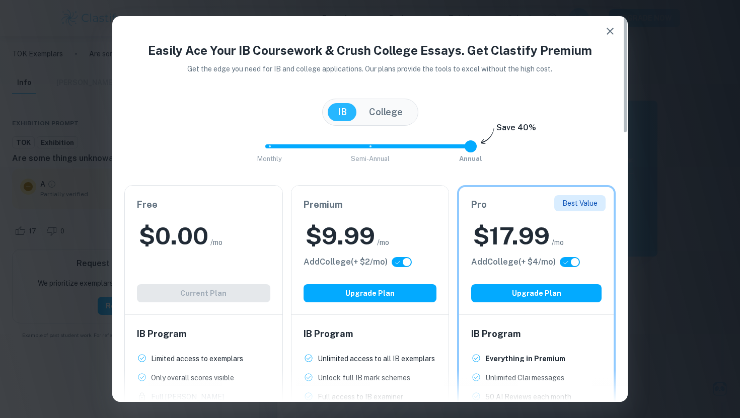
click at [600, 32] on button "button" at bounding box center [610, 31] width 20 height 20
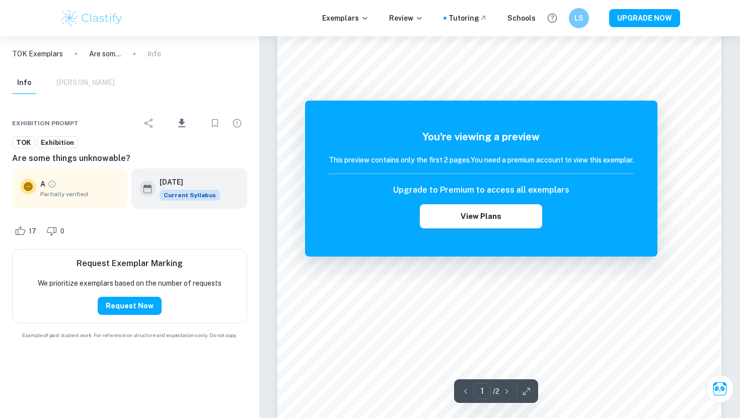
click at [587, 120] on div "You're viewing a preview This preview contains only the first 2 pages. You need…" at bounding box center [481, 179] width 352 height 156
click at [587, 109] on div "You're viewing a preview This preview contains only the first 2 pages. You need…" at bounding box center [481, 179] width 352 height 156
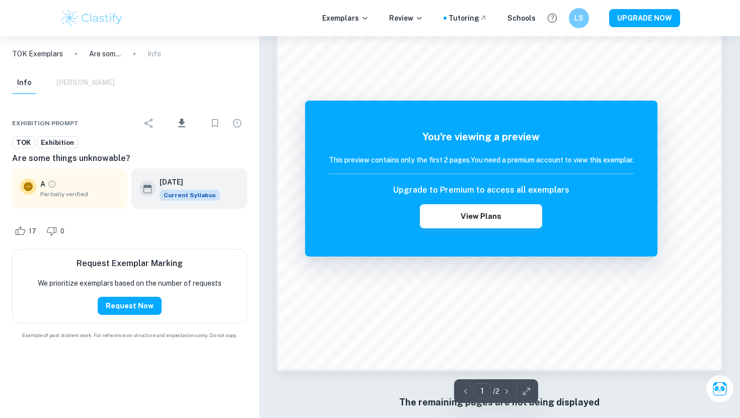
scroll to position [957, 0]
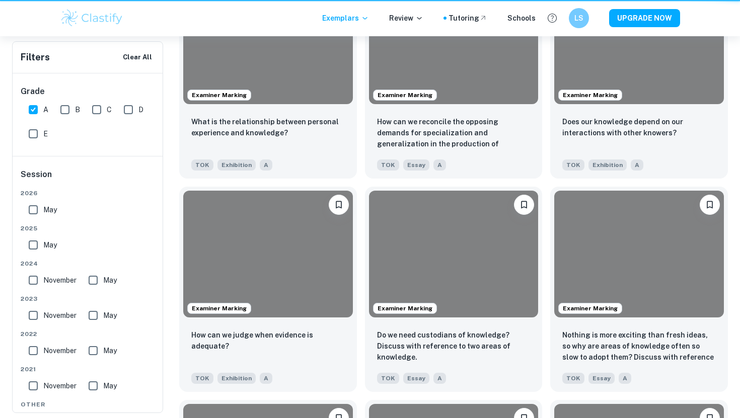
scroll to position [14840, 0]
